Goal: Information Seeking & Learning: Stay updated

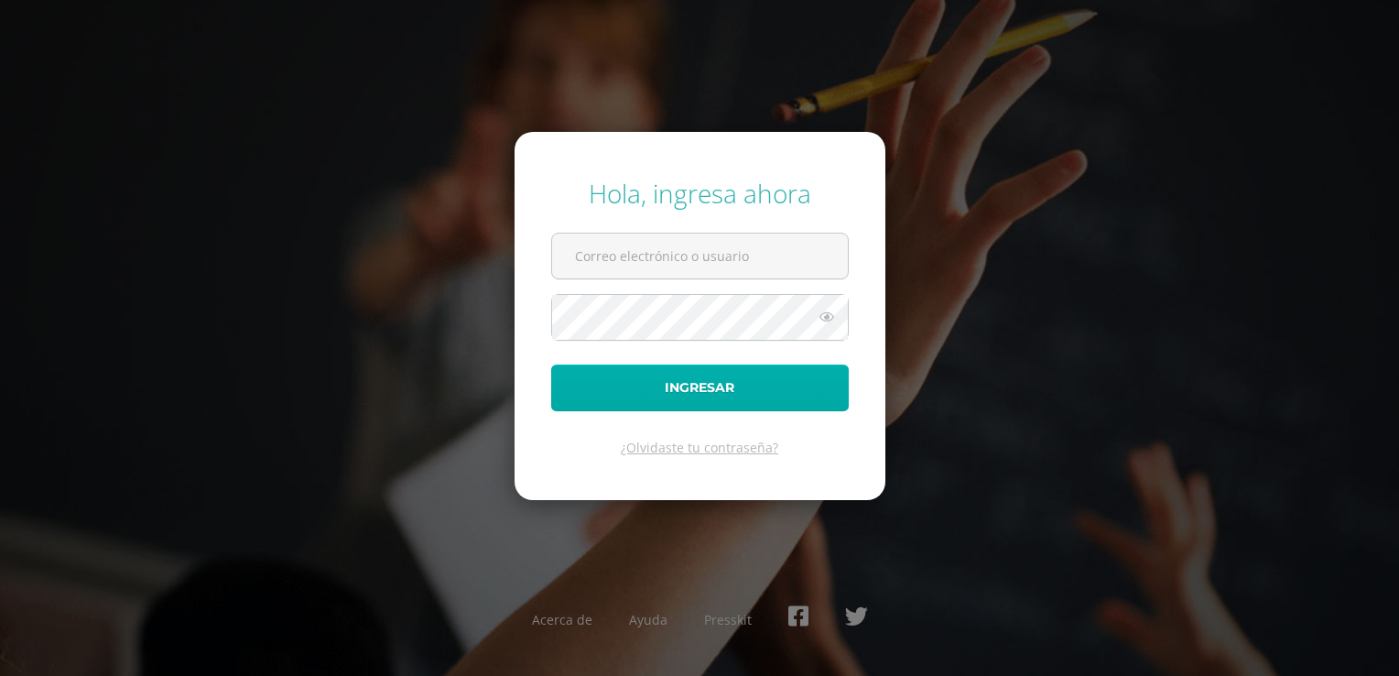
type input "[EMAIL_ADDRESS][DOMAIN_NAME]"
click at [763, 379] on button "Ingresar" at bounding box center [700, 387] width 298 height 47
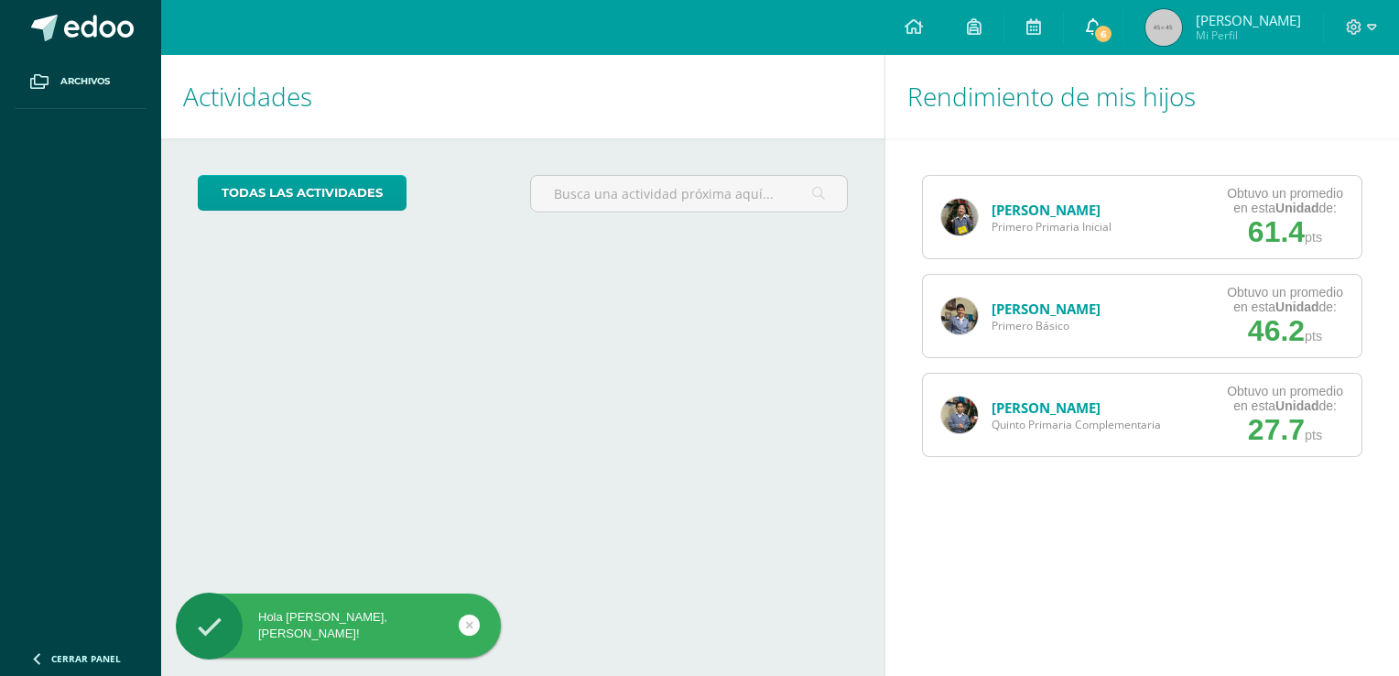
click at [1110, 43] on link "6" at bounding box center [1093, 27] width 59 height 55
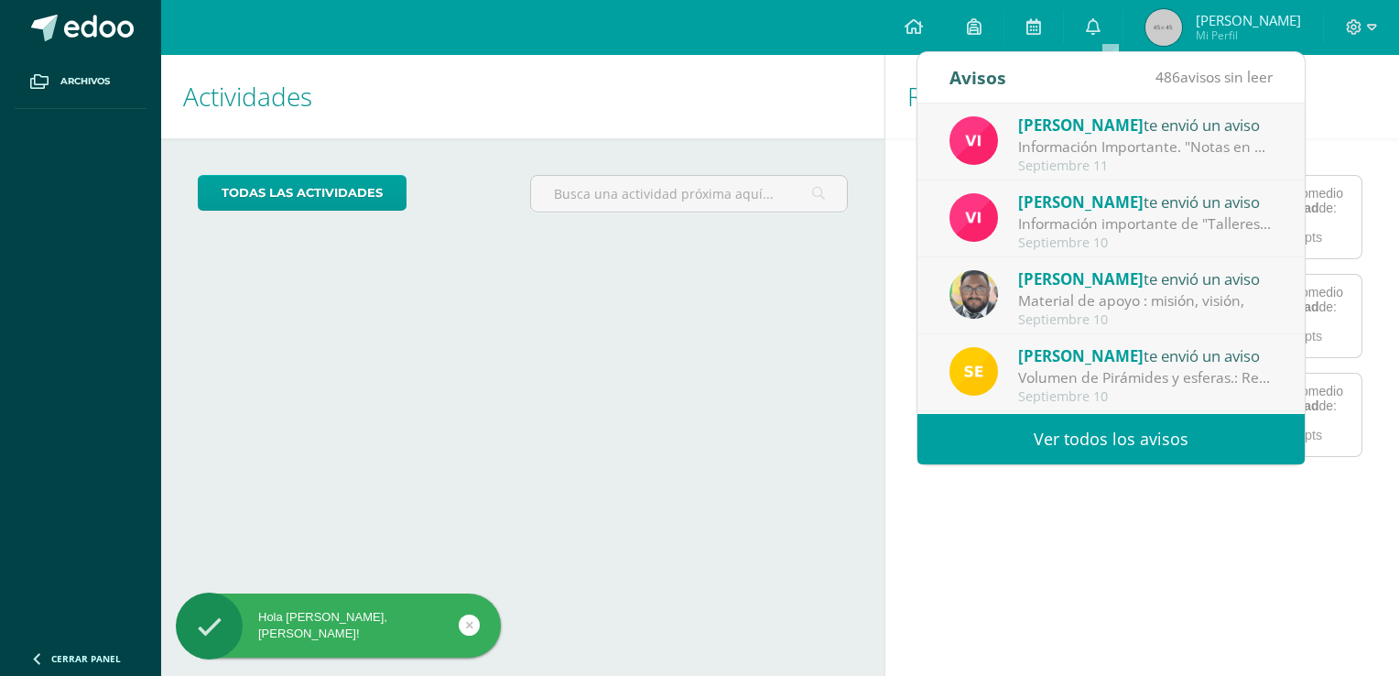
click at [1063, 125] on span "[PERSON_NAME]" at bounding box center [1080, 124] width 125 height 21
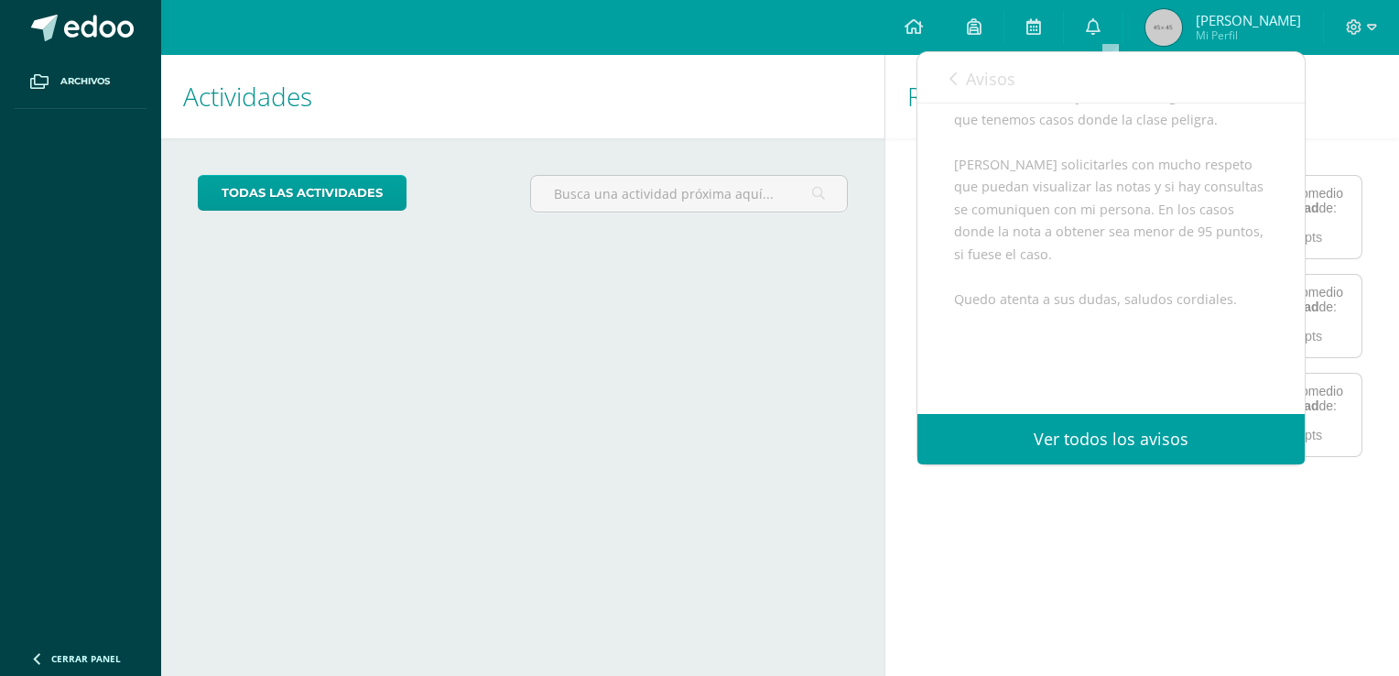
scroll to position [469, 0]
click at [1040, 331] on div "Buenos días estimados padres de familia, un gusto saludarles. En esta ocasión m…" at bounding box center [1111, 129] width 314 height 628
click at [1100, 25] on icon at bounding box center [1093, 26] width 15 height 16
click at [978, 70] on span "Avisos" at bounding box center [990, 79] width 49 height 22
